Goal: Navigation & Orientation: Find specific page/section

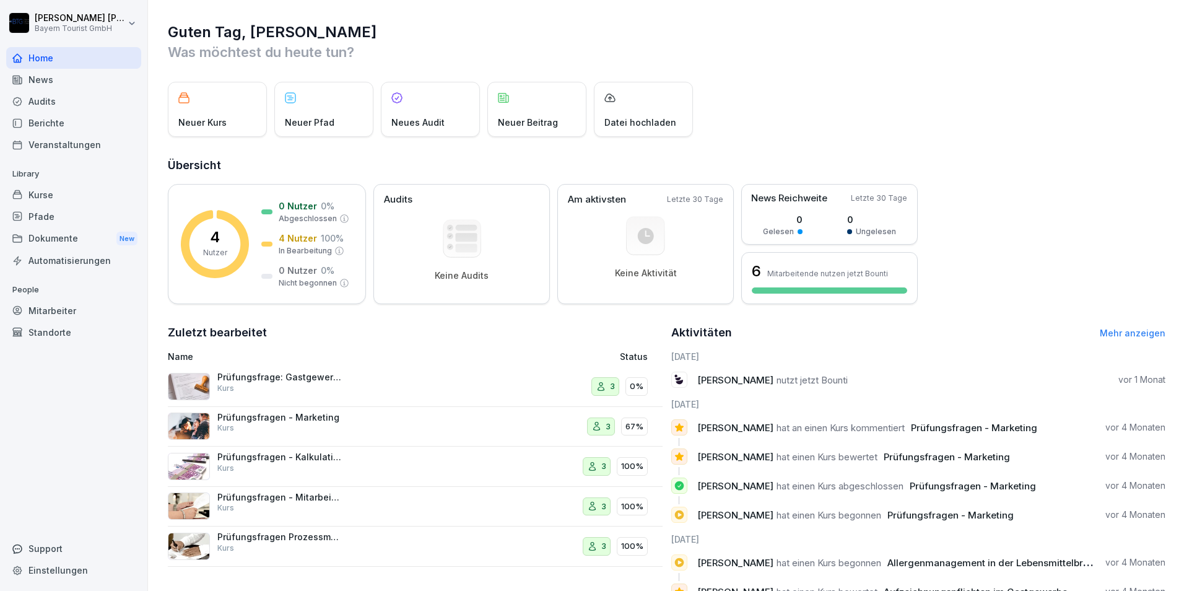
click at [45, 195] on div "Kurse" at bounding box center [73, 195] width 135 height 22
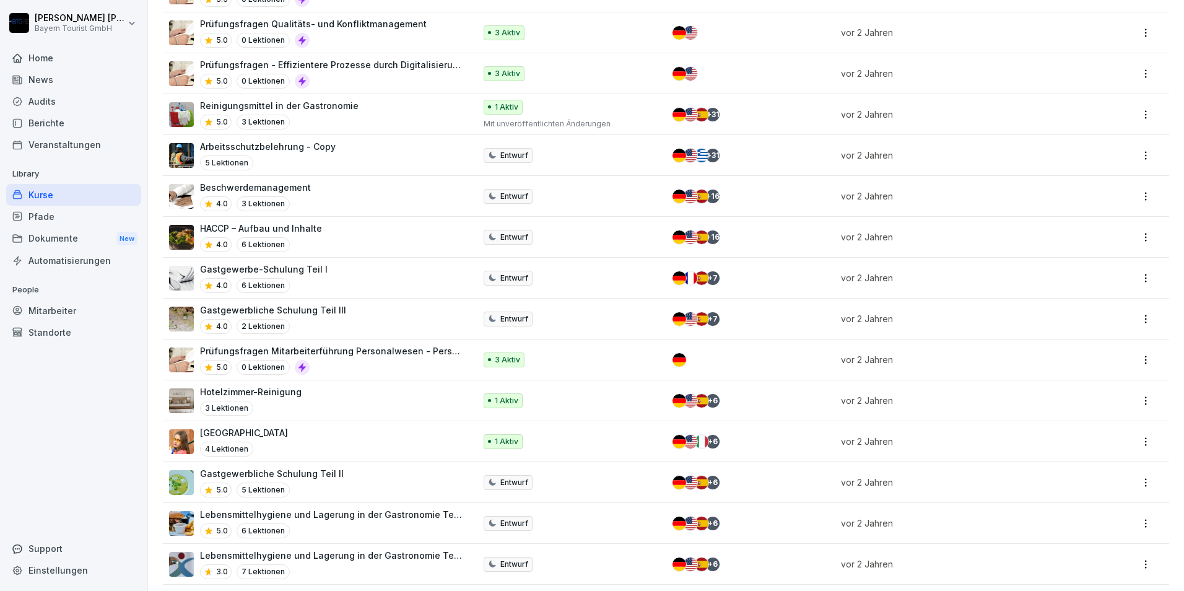
scroll to position [406, 0]
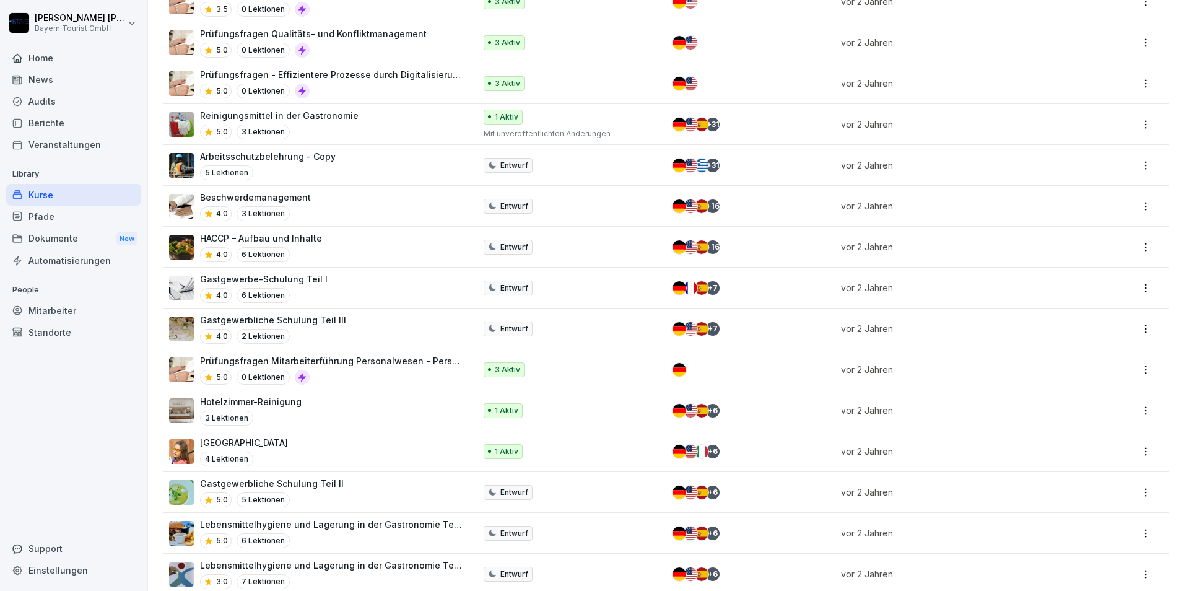
click at [205, 241] on p "HACCP – Aufbau und Inhalte" at bounding box center [261, 238] width 122 height 13
